Goal: Check status: Check status

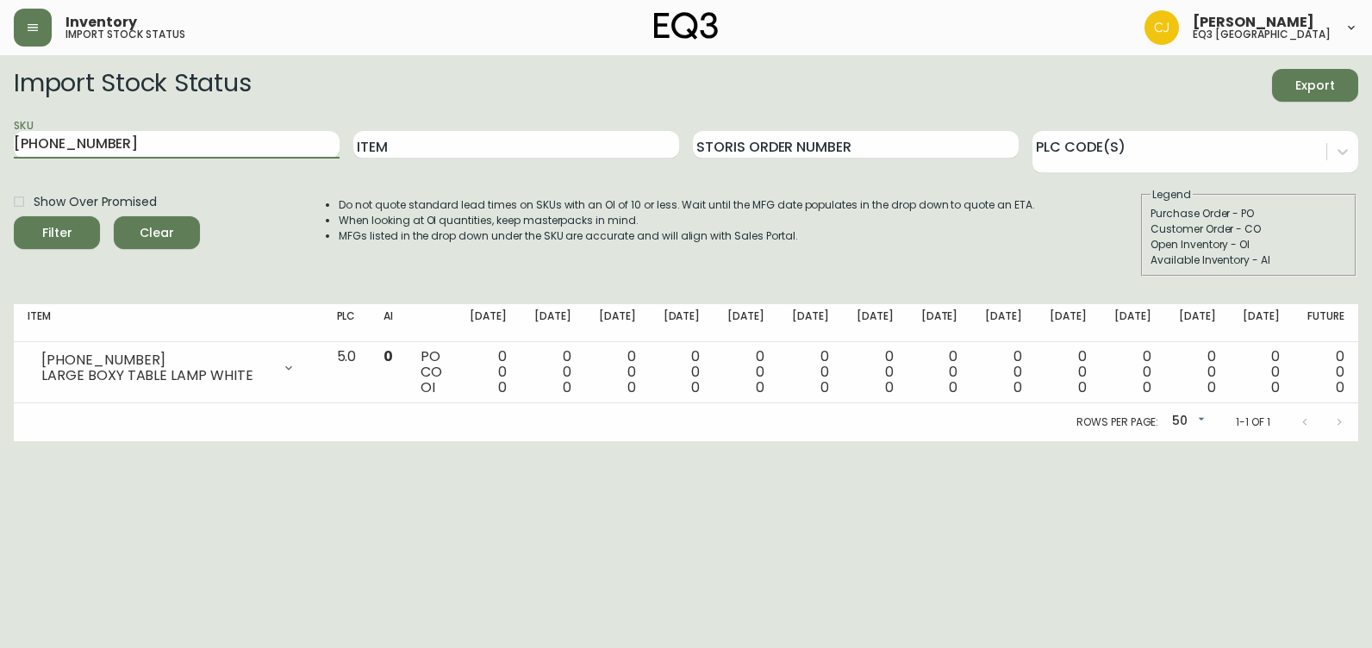
click at [0, 177] on html "Inventory import stock status [PERSON_NAME] eq3 [GEOGRAPHIC_DATA] Import Stock …" at bounding box center [686, 220] width 1372 height 441
click at [14, 216] on button "Filter" at bounding box center [57, 232] width 86 height 33
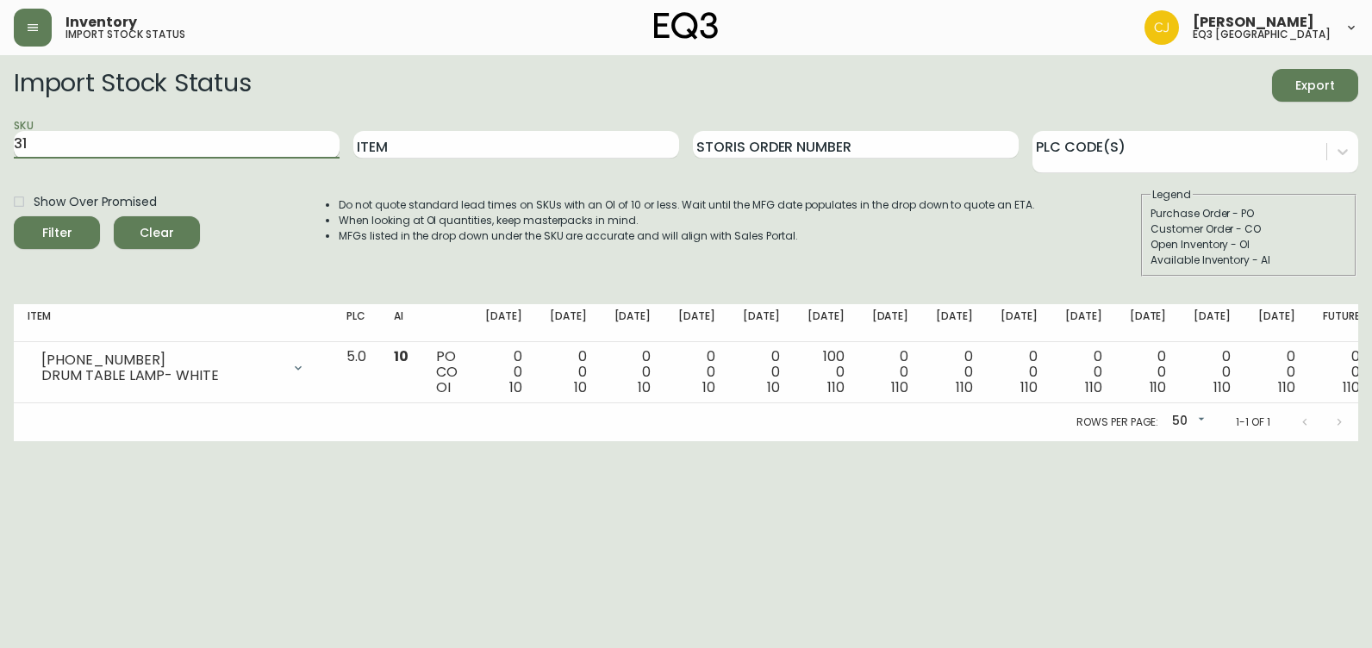
type input "3"
paste input "[PHONE_NUMBER]"
type input "[PHONE_NUMBER]"
click at [208, 146] on input "[PHONE_NUMBER]" at bounding box center [177, 145] width 326 height 28
click at [14, 216] on button "Filter" at bounding box center [57, 232] width 86 height 33
